Goal: Transaction & Acquisition: Purchase product/service

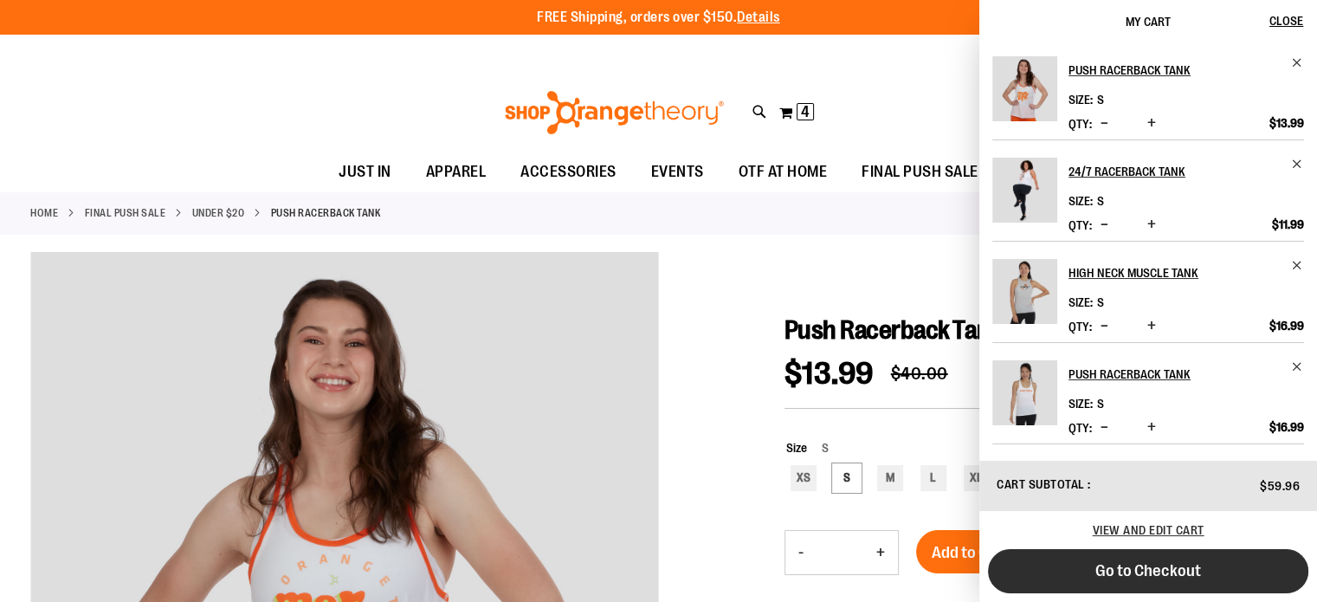
click at [1193, 584] on button "Go to Checkout" at bounding box center [1148, 571] width 320 height 44
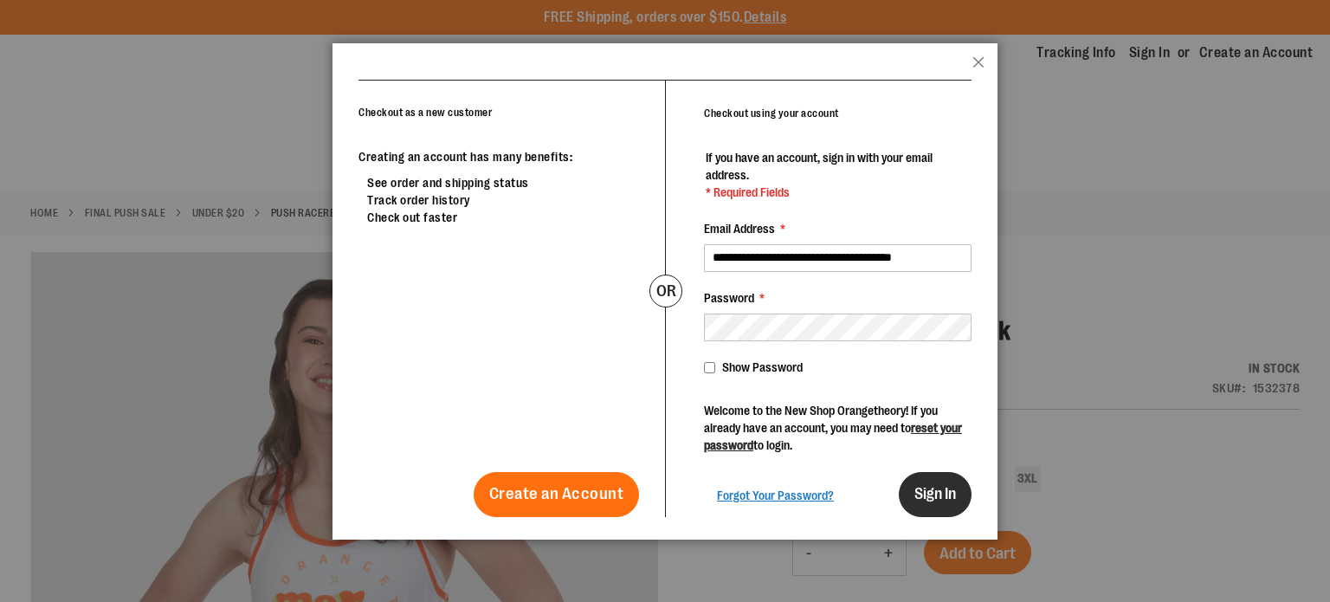
click at [945, 486] on span "Sign In" at bounding box center [935, 493] width 42 height 17
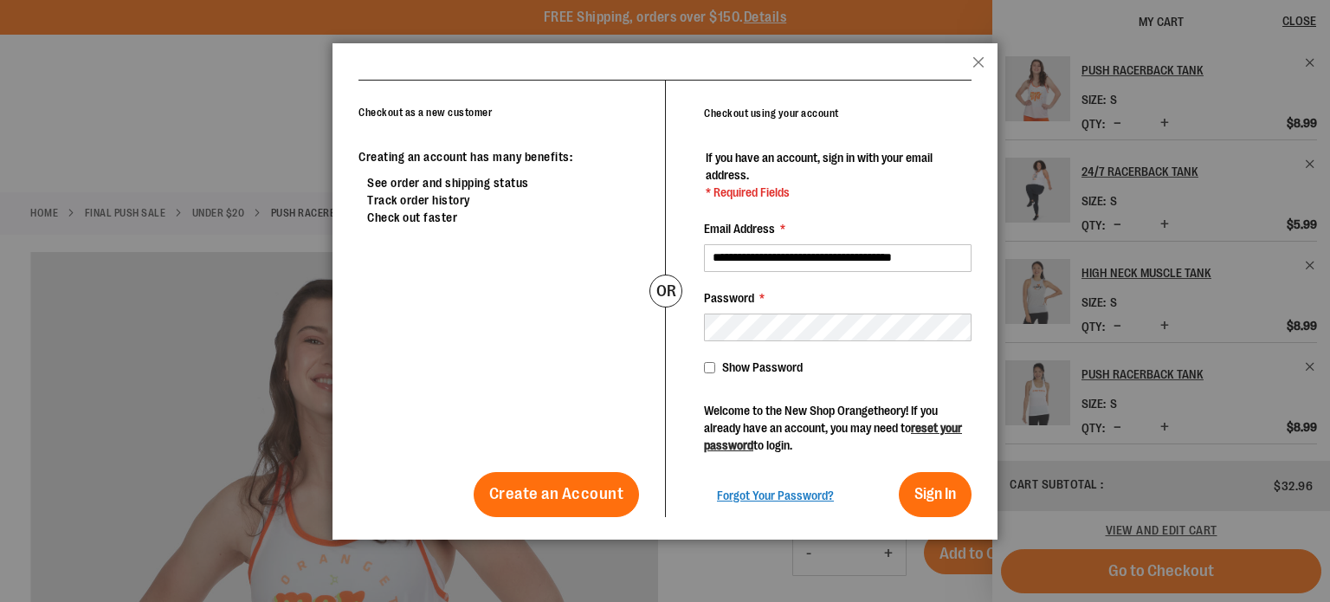
click at [980, 54] on header "popup-authentication popup Close" at bounding box center [664, 61] width 665 height 36
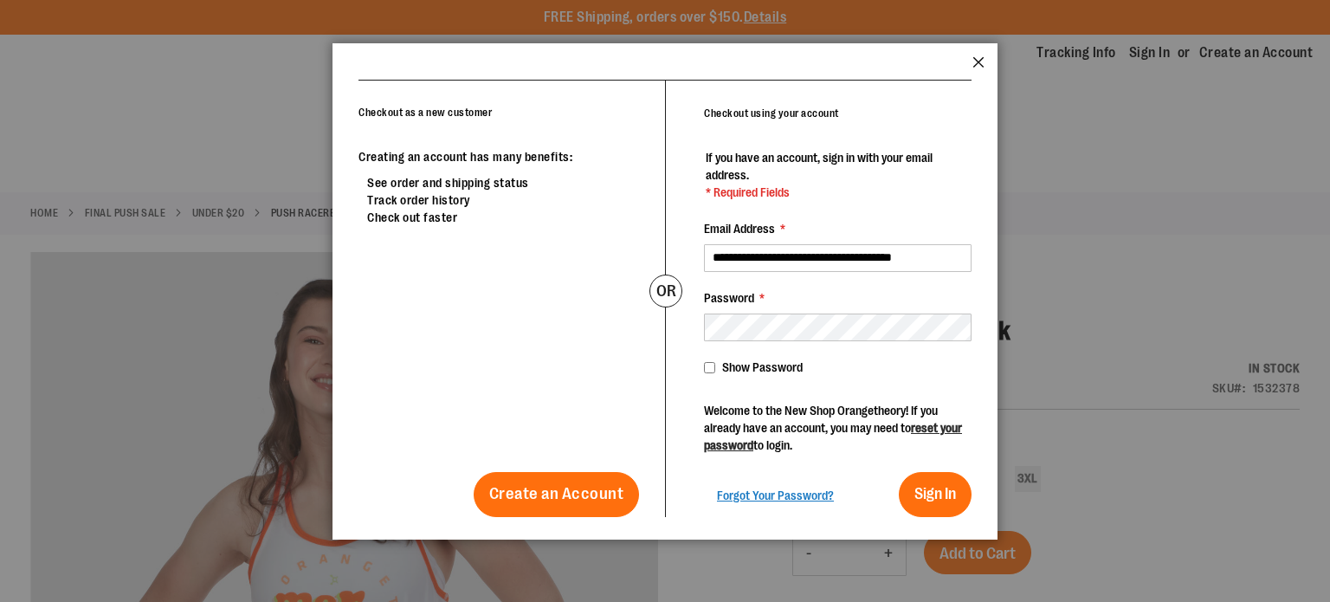
click at [980, 62] on button "Close" at bounding box center [978, 67] width 12 height 23
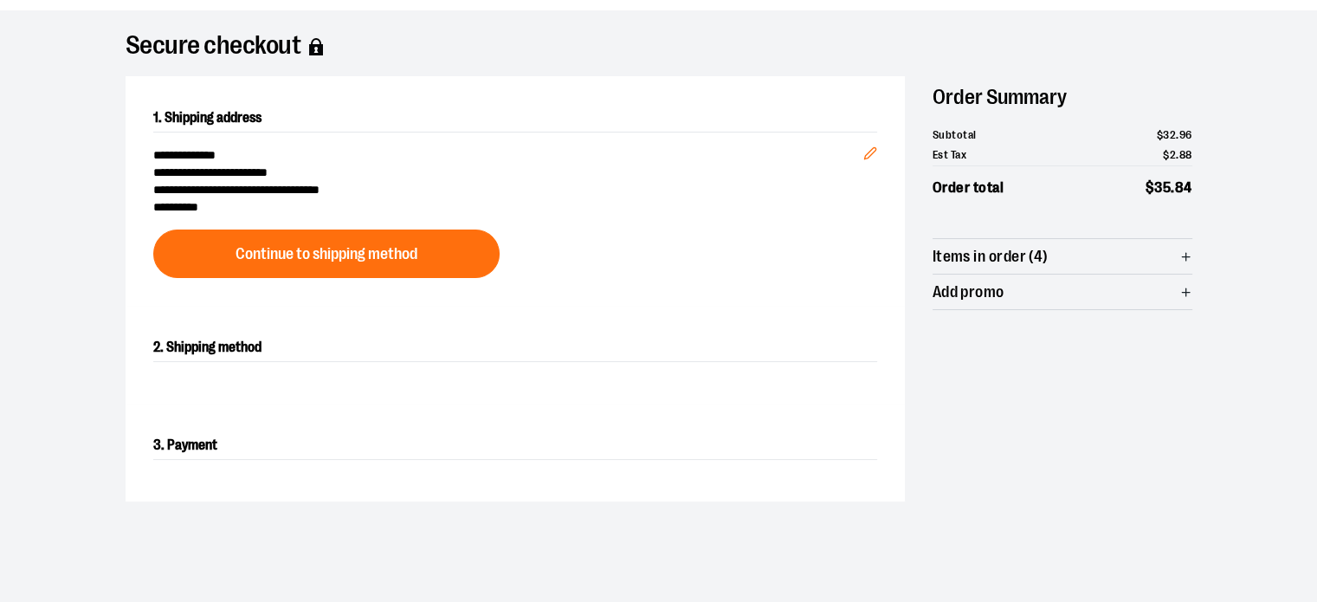
scroll to position [110, 0]
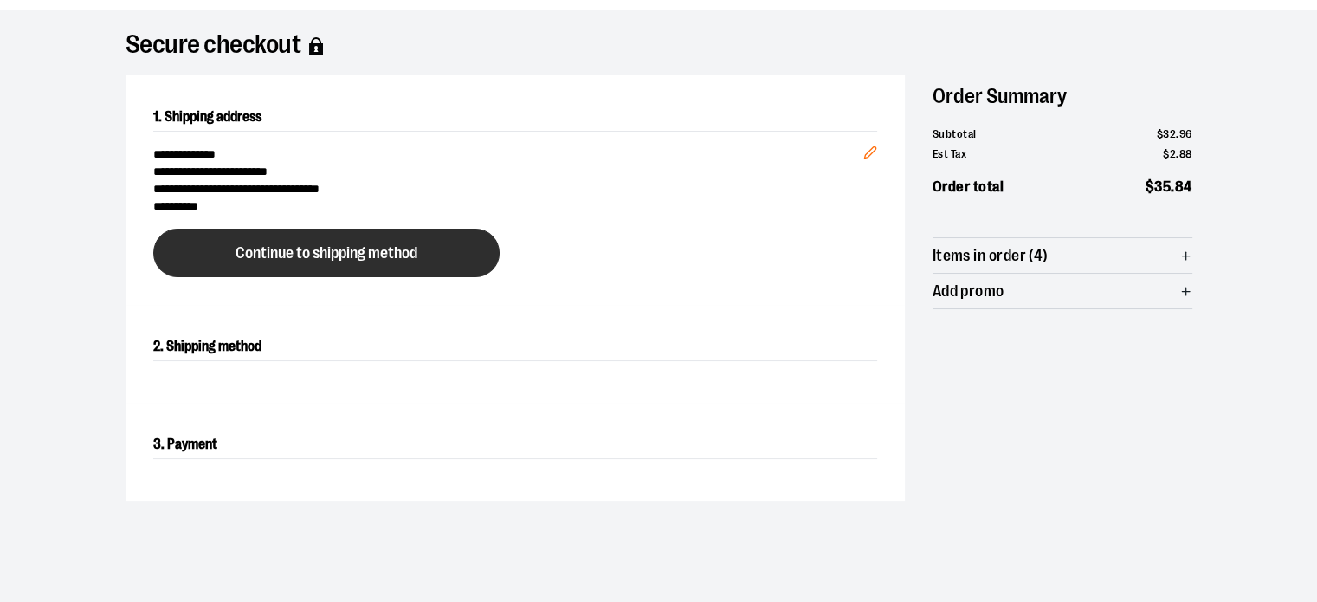
click at [343, 259] on span "Continue to shipping method" at bounding box center [326, 253] width 182 height 16
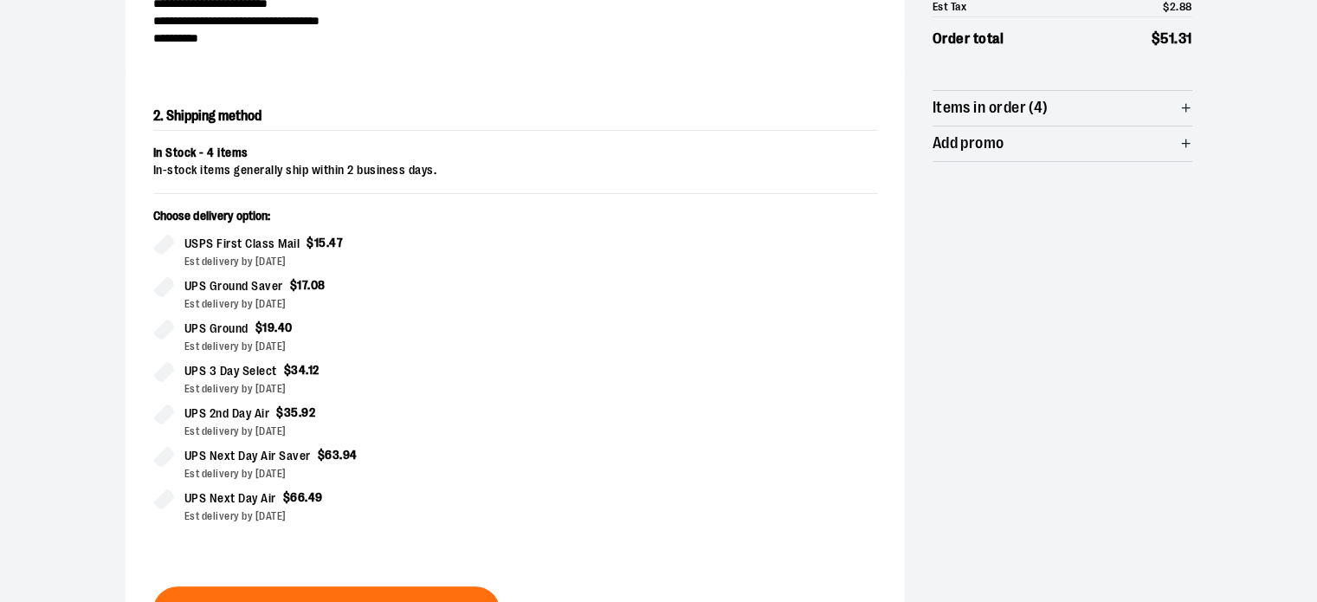
scroll to position [0, 0]
